Goal: Navigation & Orientation: Find specific page/section

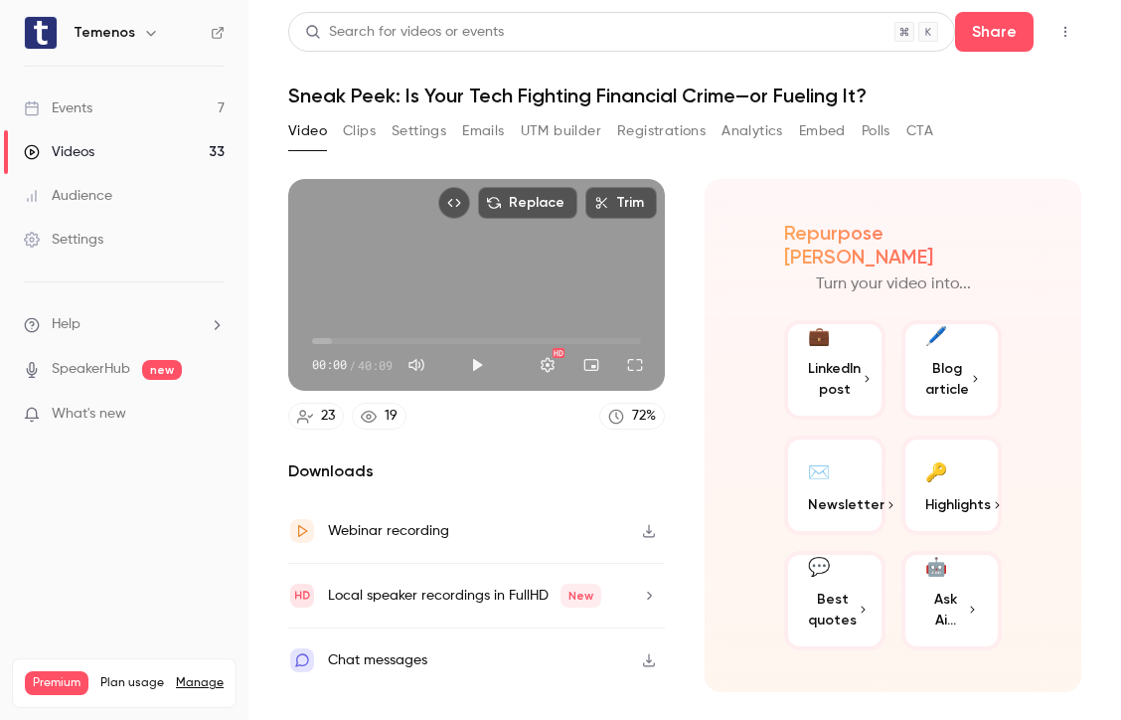
click at [946, 380] on span "Blog article" at bounding box center [948, 379] width 44 height 42
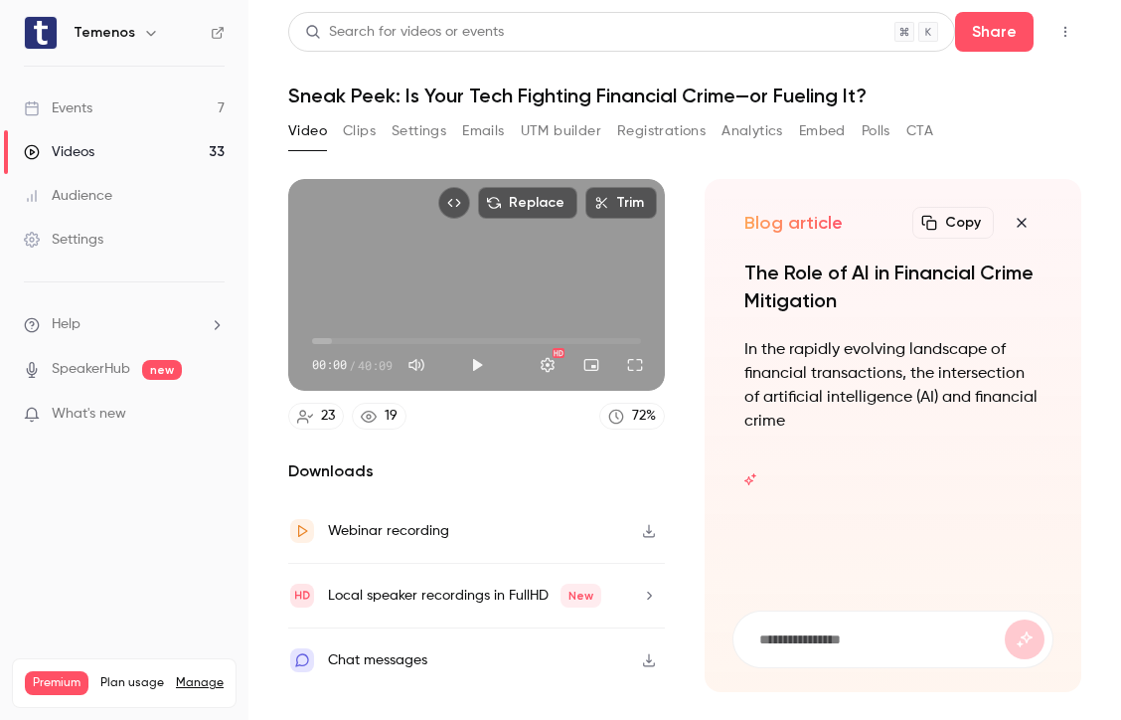
click at [975, 224] on button "Copy" at bounding box center [954, 223] width 82 height 32
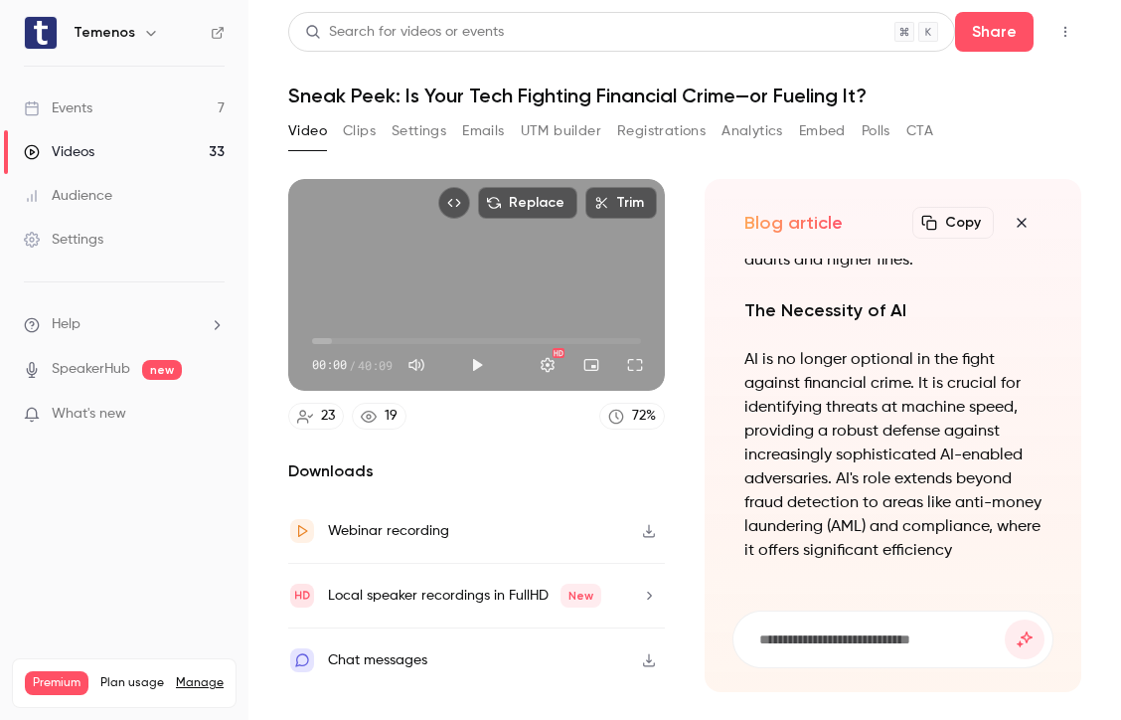
click at [1098, 256] on main "Search for videos or events Share Sneak Peek: Is Your Tech Fighting Financial C…" at bounding box center [685, 360] width 873 height 720
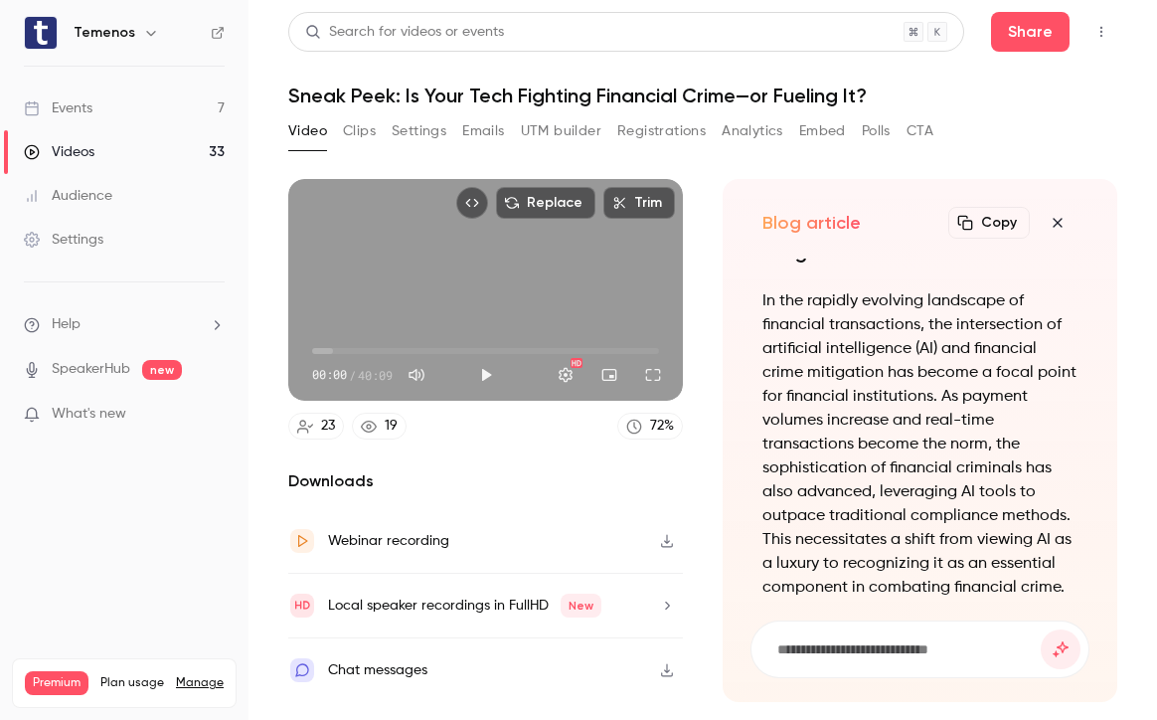
scroll to position [-778, 0]
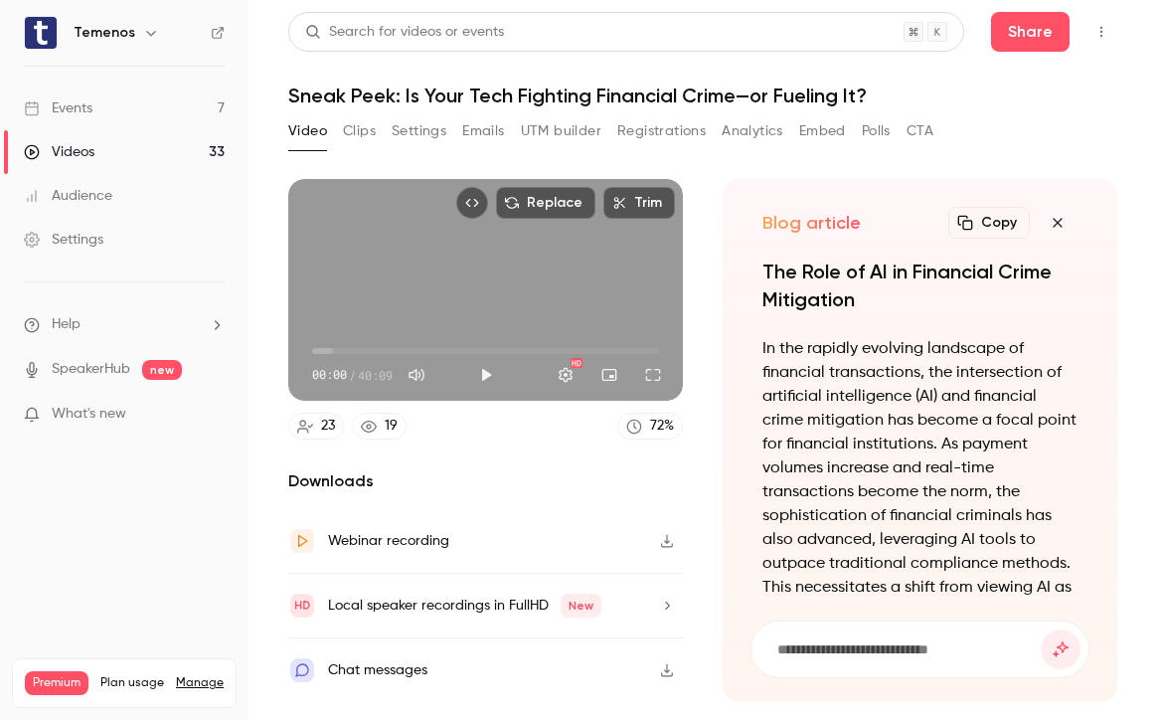
click at [1002, 231] on button "Copy" at bounding box center [989, 223] width 82 height 32
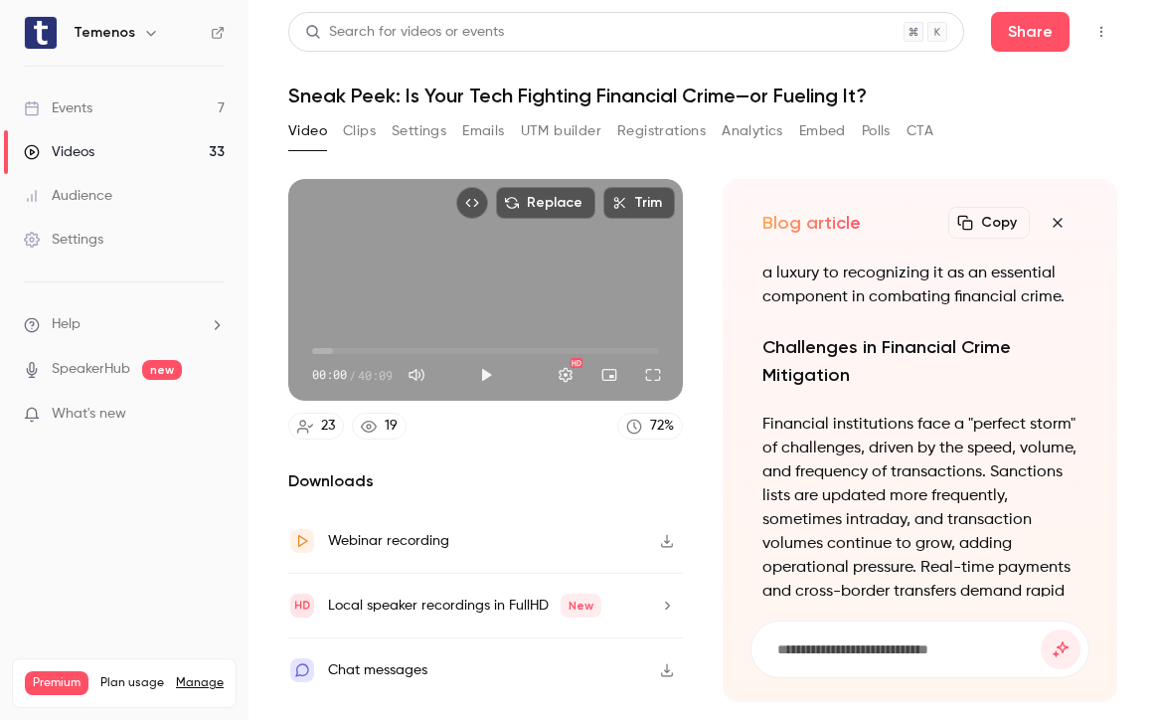
scroll to position [1, 0]
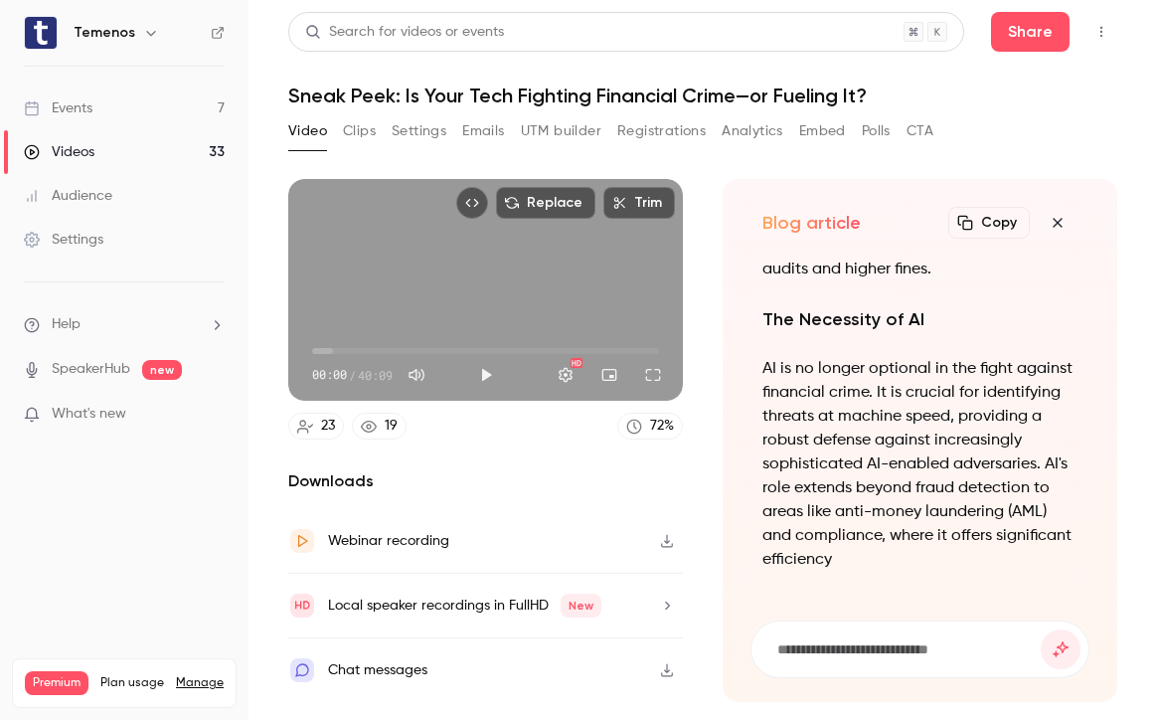
click at [457, 135] on div "Video Clips Settings Emails UTM builder Registrations Analytics Embed Polls CTA" at bounding box center [610, 131] width 645 height 32
click at [345, 135] on button "Clips" at bounding box center [359, 131] width 33 height 32
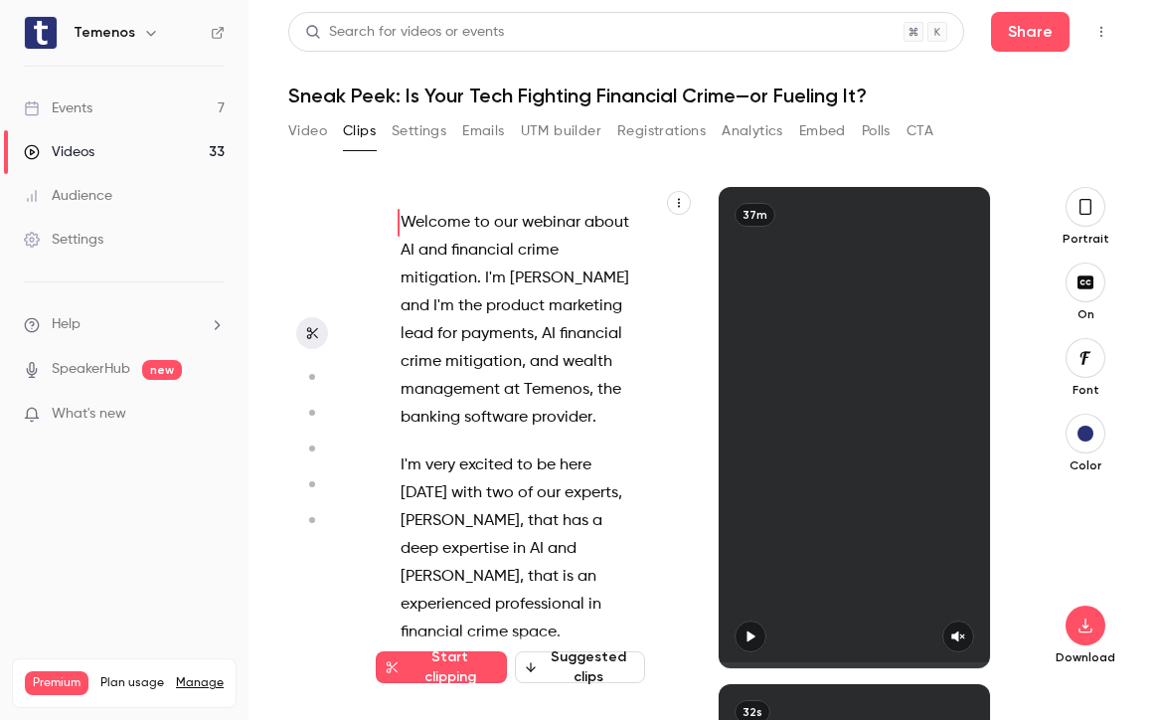
click at [411, 132] on button "Settings" at bounding box center [419, 131] width 55 height 32
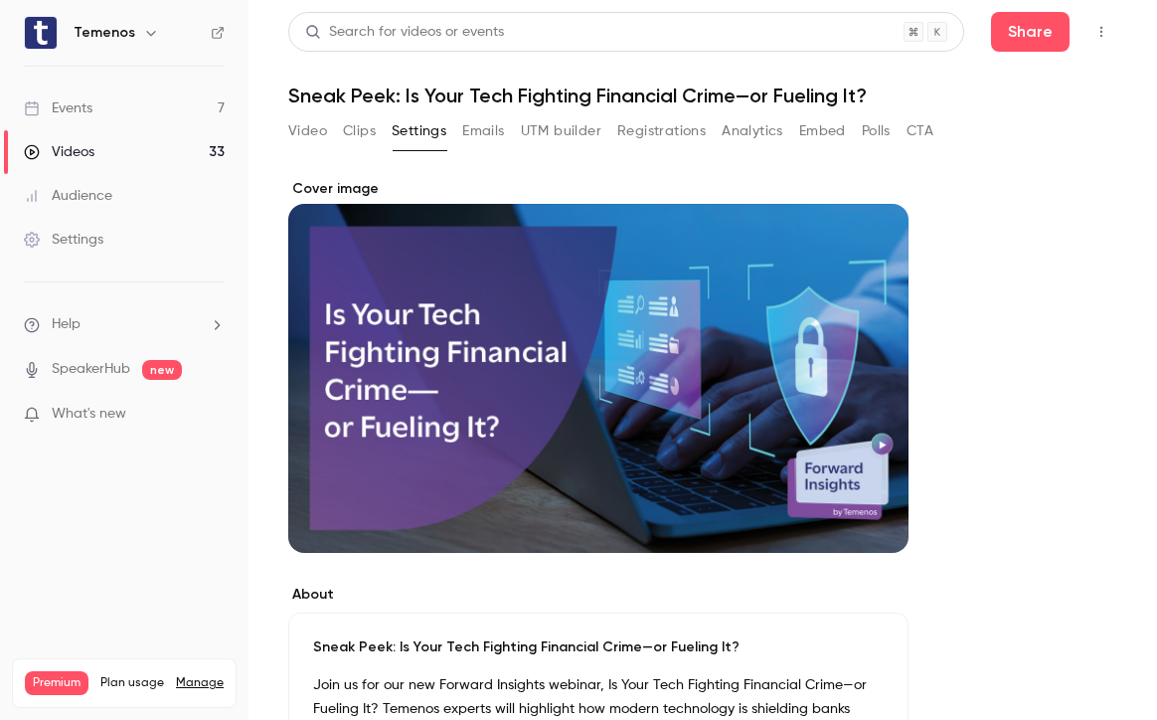
click at [754, 132] on button "Analytics" at bounding box center [753, 131] width 62 height 32
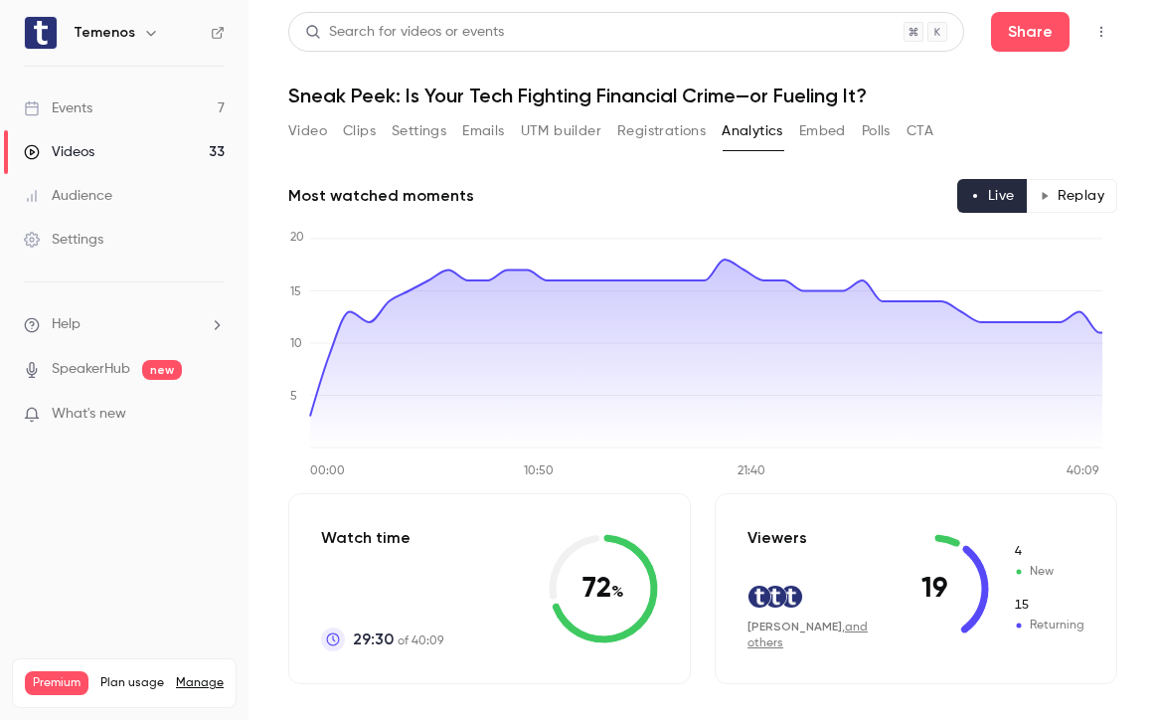
click at [841, 135] on button "Embed" at bounding box center [822, 131] width 47 height 32
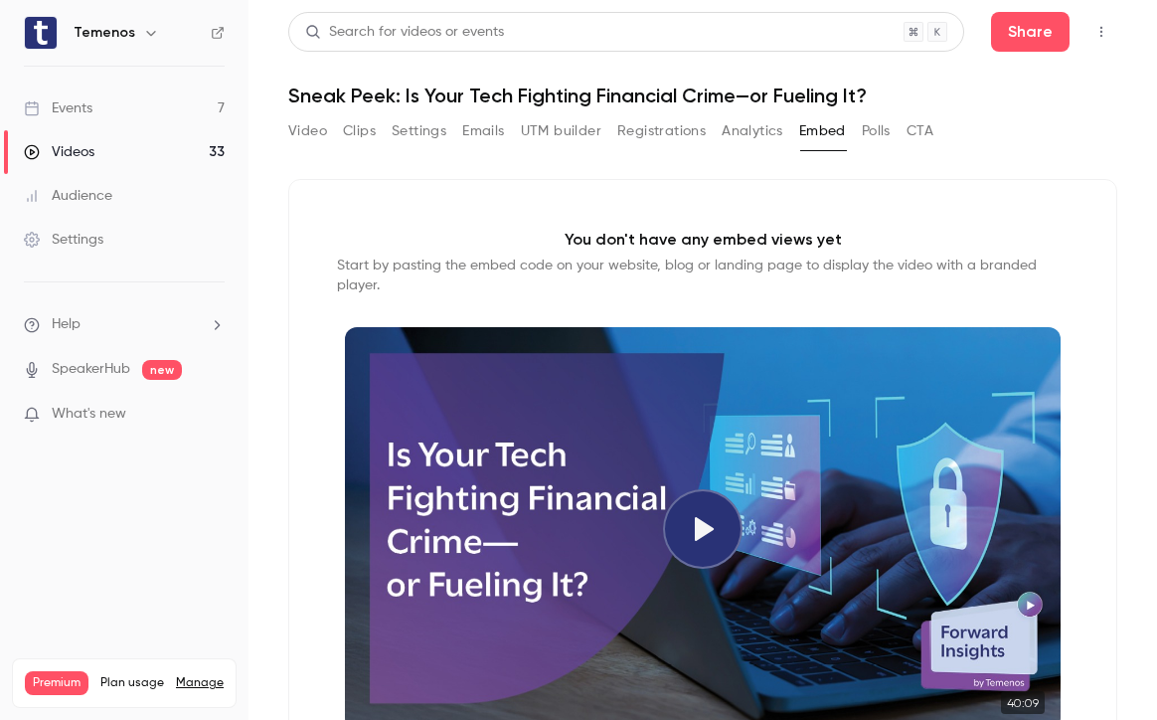
click at [891, 133] on button "Polls" at bounding box center [876, 131] width 29 height 32
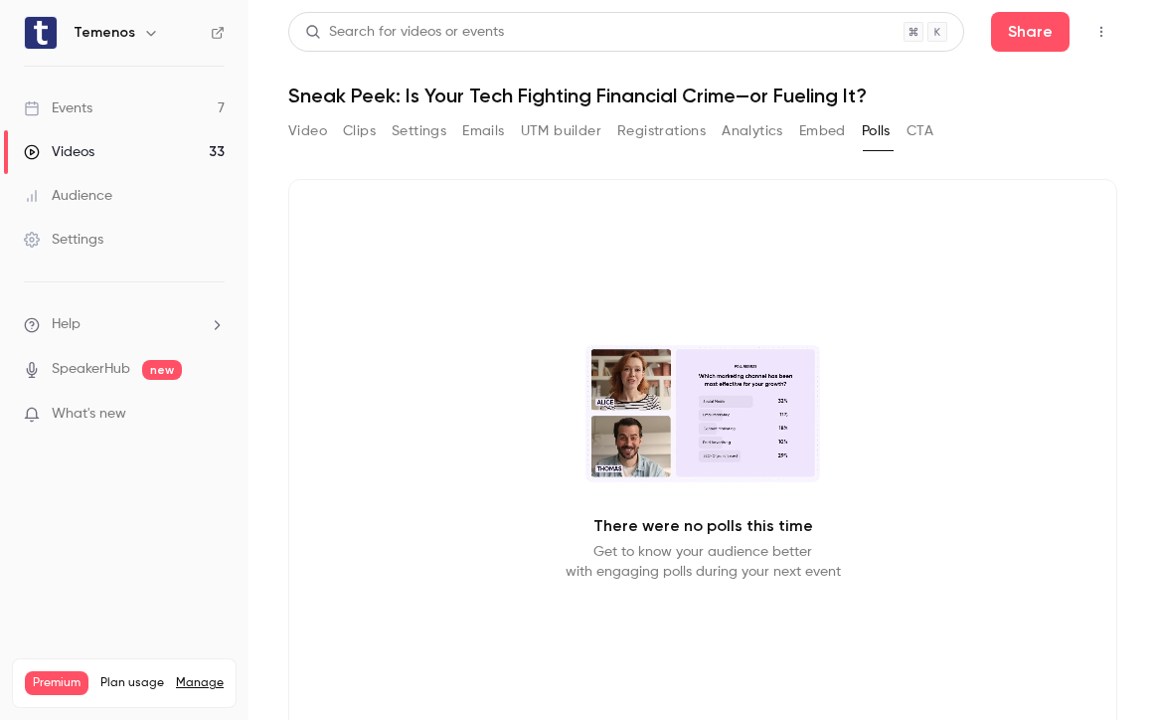
click at [914, 131] on button "CTA" at bounding box center [920, 131] width 27 height 32
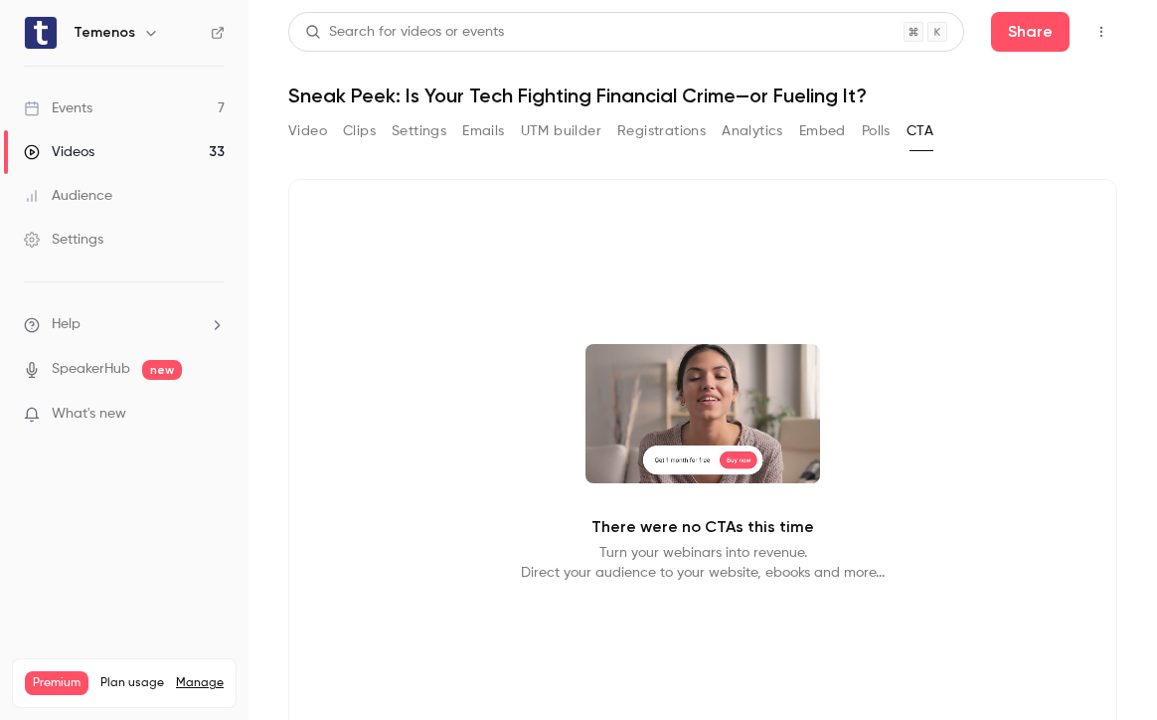
click at [438, 126] on button "Settings" at bounding box center [419, 131] width 55 height 32
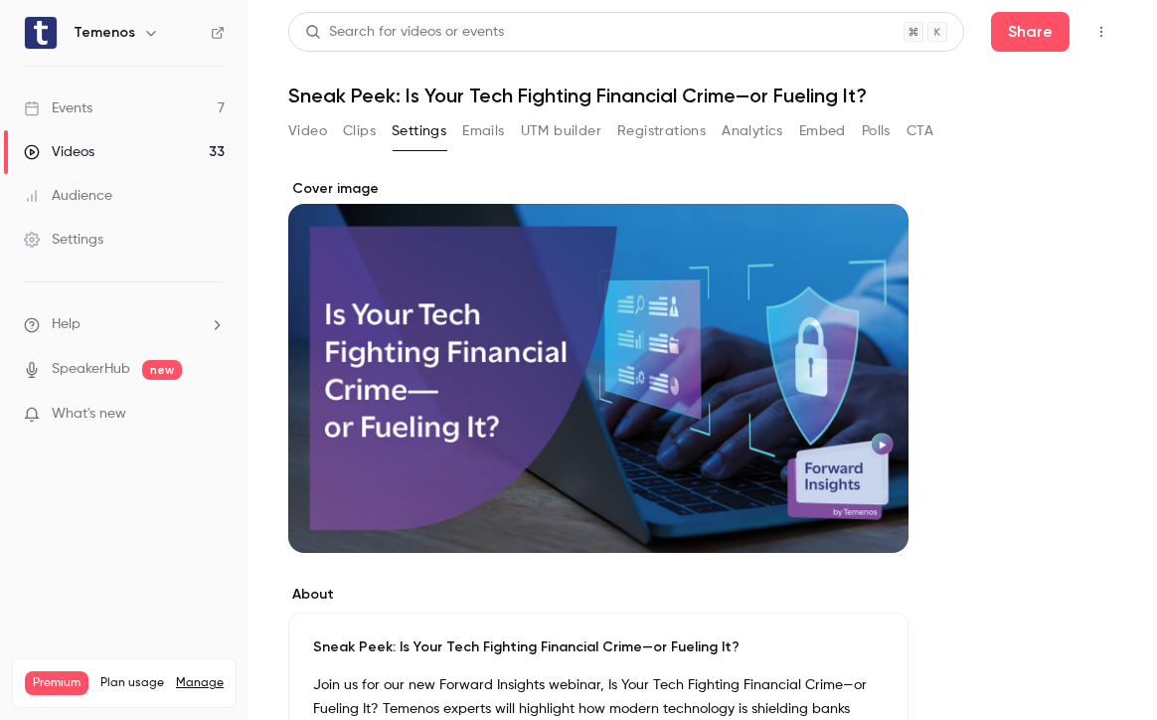
click at [353, 127] on button "Clips" at bounding box center [359, 131] width 33 height 32
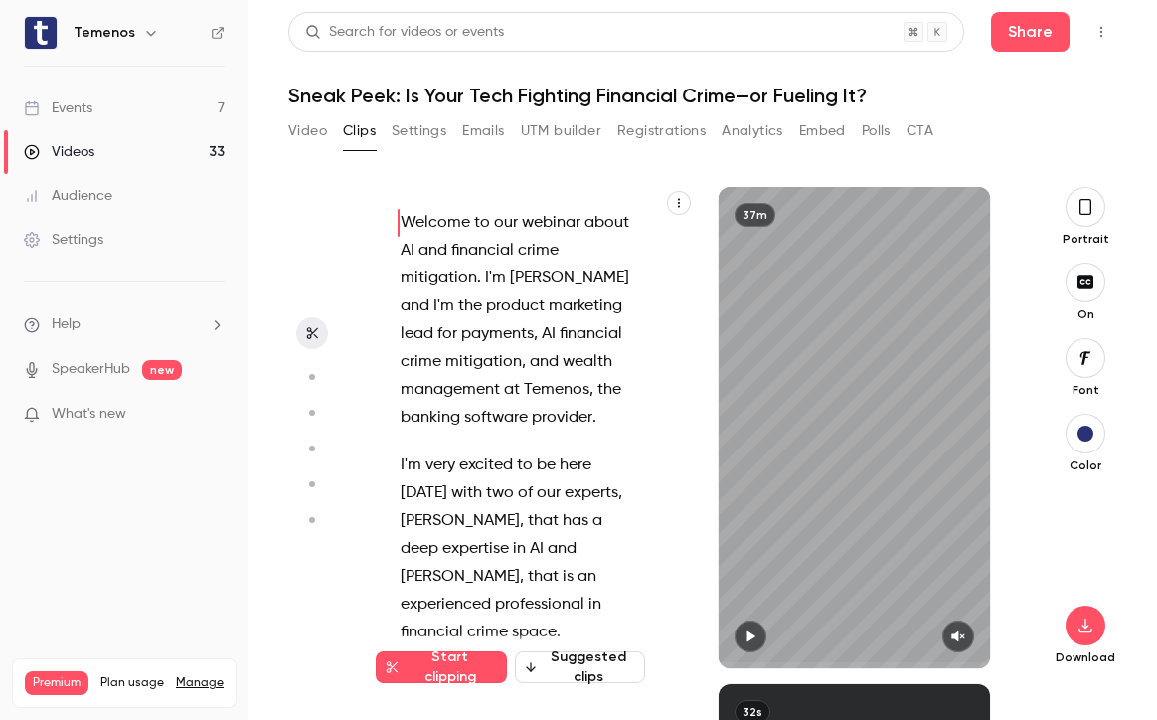
click at [317, 132] on button "Video" at bounding box center [307, 131] width 39 height 32
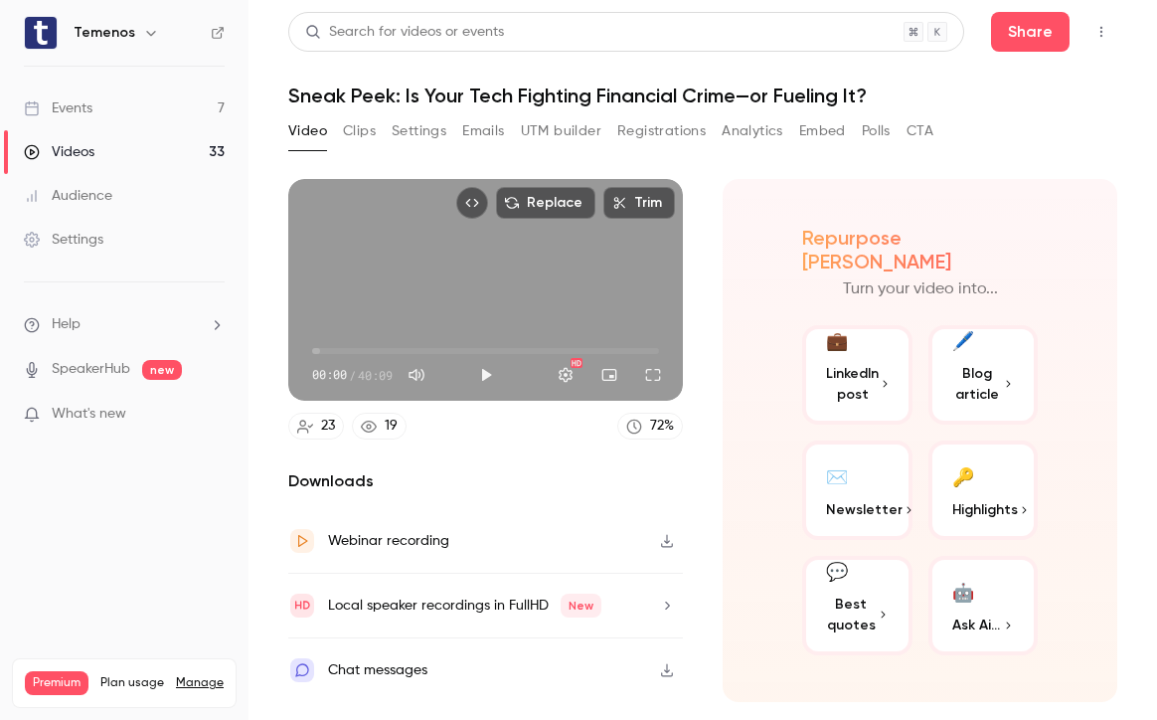
click at [978, 363] on span "Blog article" at bounding box center [977, 384] width 51 height 42
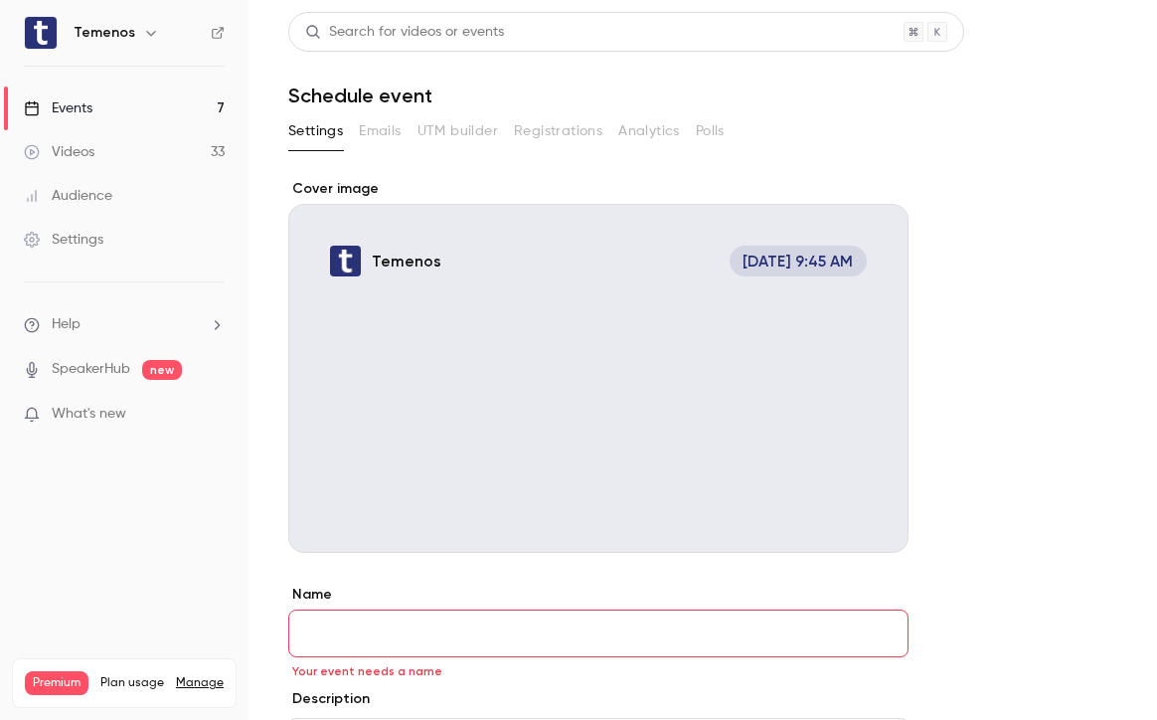
click at [119, 114] on link "Events 7" at bounding box center [124, 108] width 249 height 44
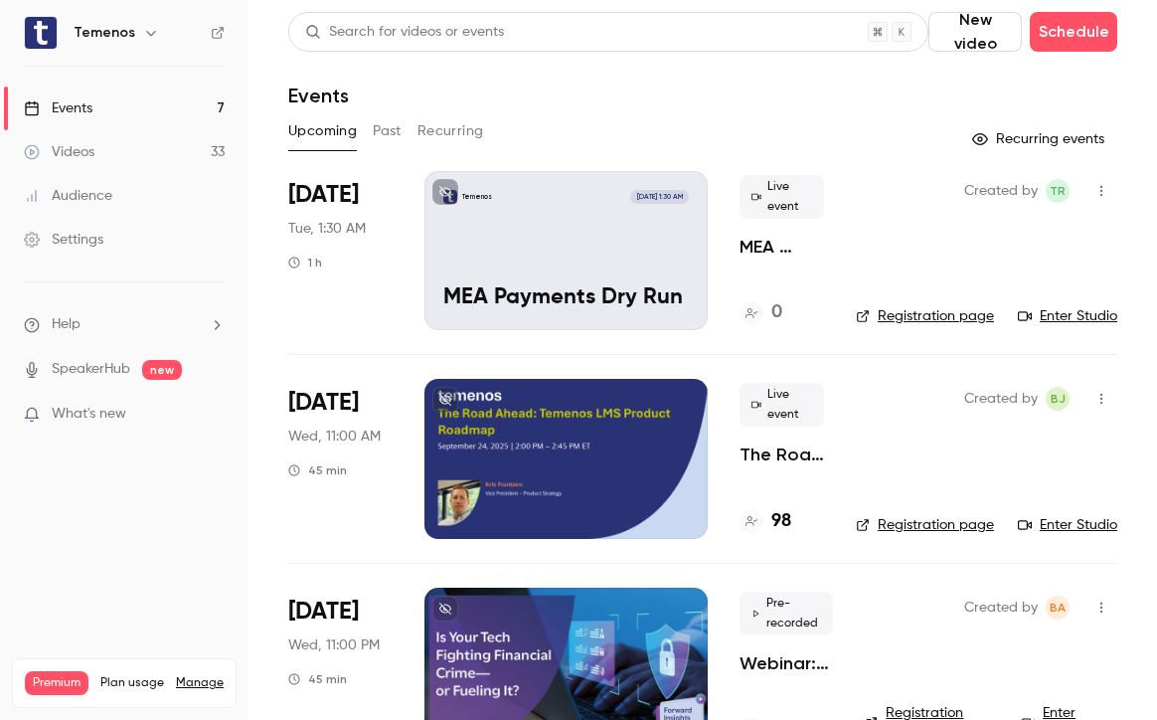
click at [112, 160] on link "Videos 33" at bounding box center [124, 152] width 249 height 44
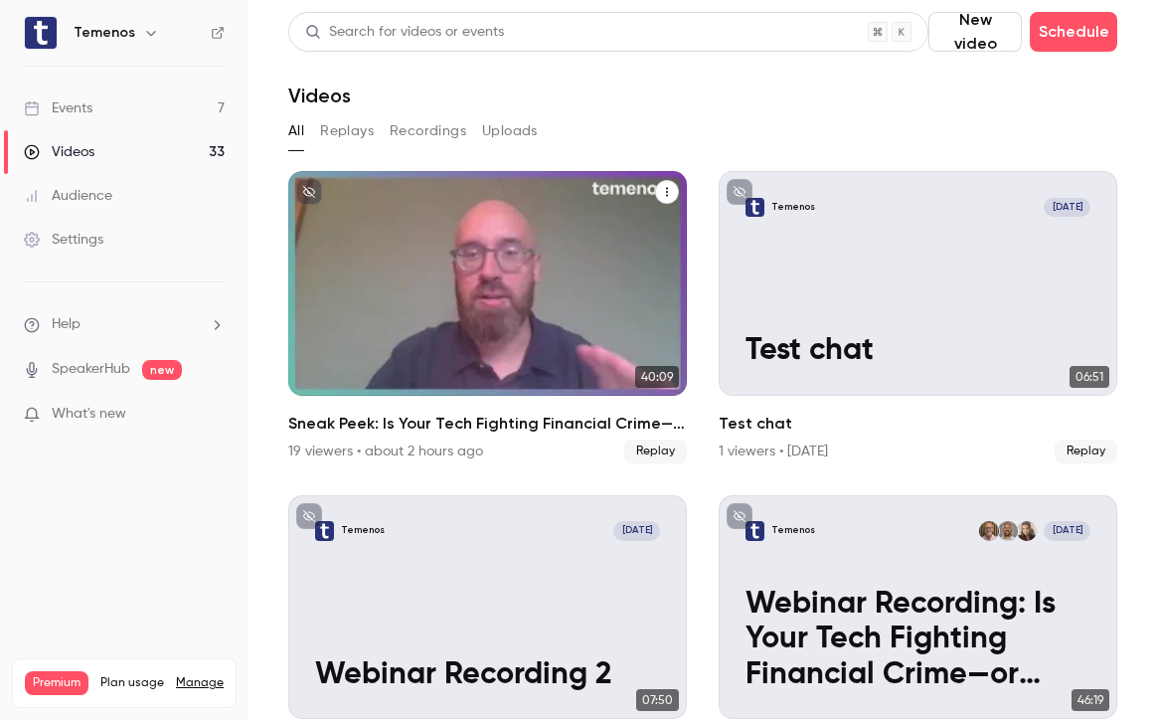
click at [551, 300] on div "Sneak Peek: Is Your Tech Fighting Financial Crime—or Fueling It?" at bounding box center [487, 283] width 399 height 225
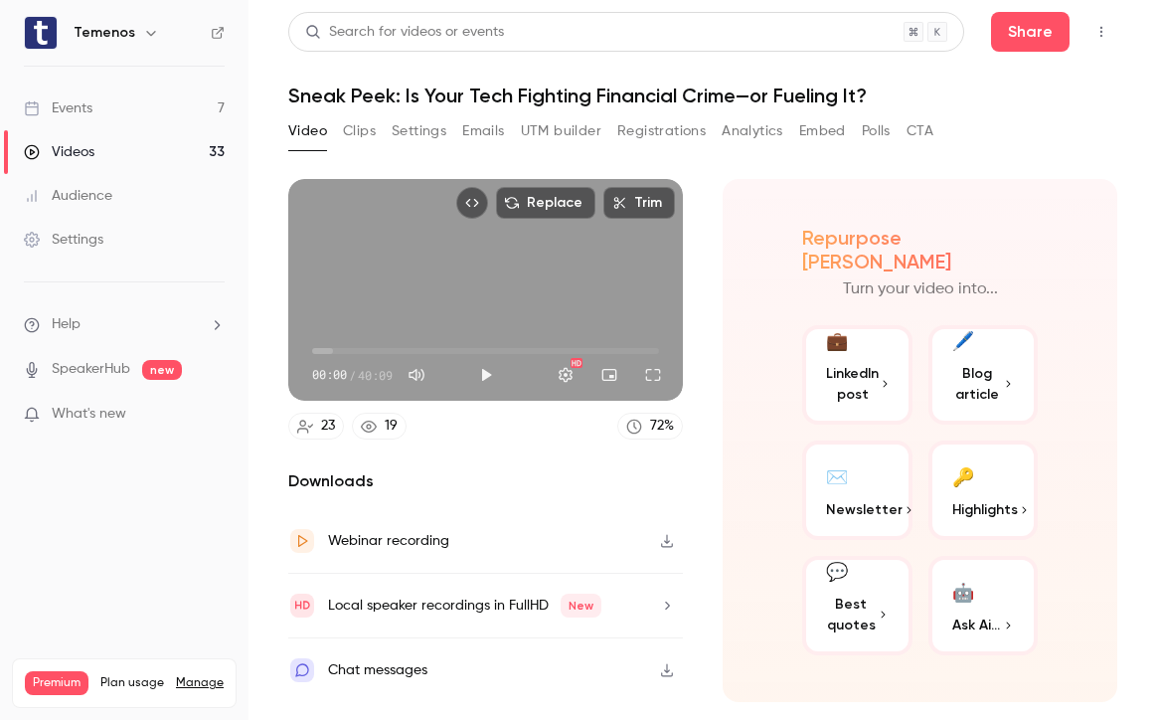
click at [98, 107] on link "Events 7" at bounding box center [124, 108] width 249 height 44
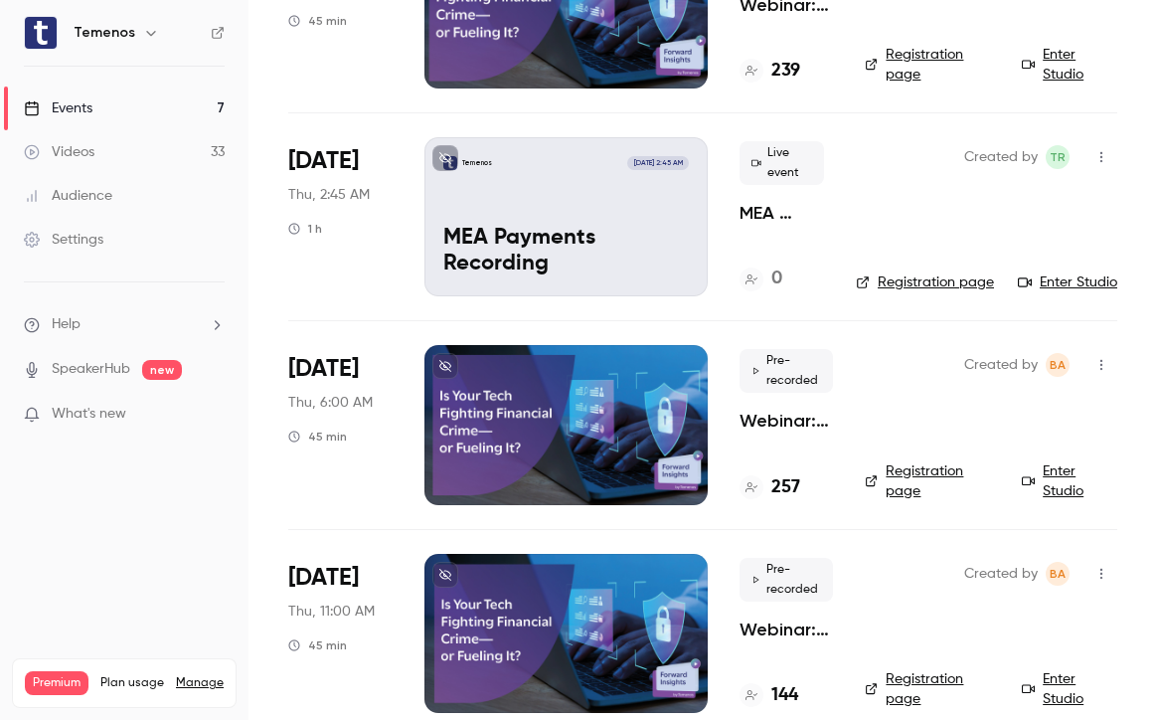
scroll to position [649, 0]
